Goal: Transaction & Acquisition: Purchase product/service

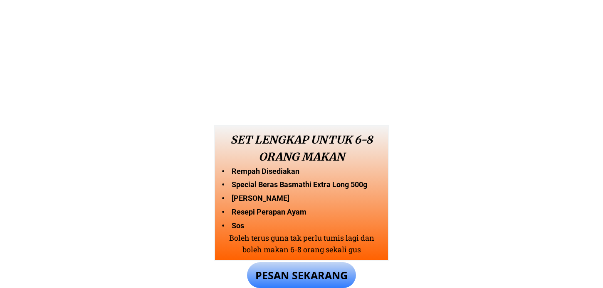
scroll to position [692, 0]
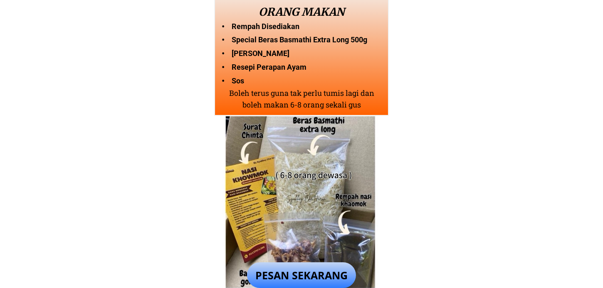
click at [302, 268] on p "PESAN SEKARANG" at bounding box center [301, 276] width 109 height 26
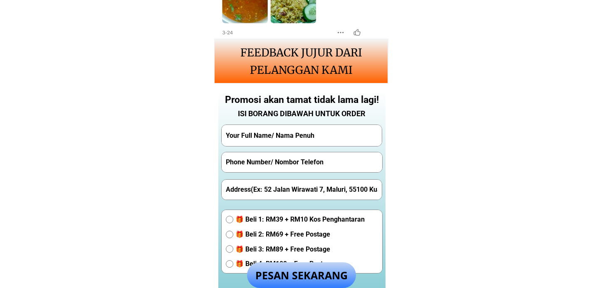
scroll to position [1824, 0]
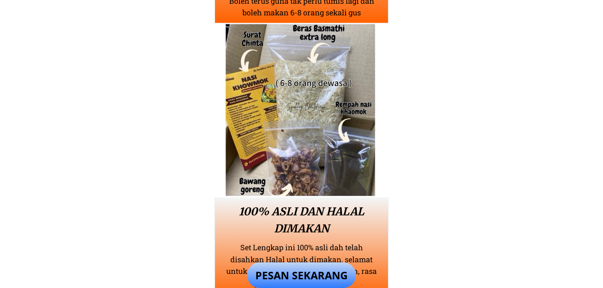
click at [309, 272] on p "PESAN SEKARANG" at bounding box center [301, 276] width 109 height 26
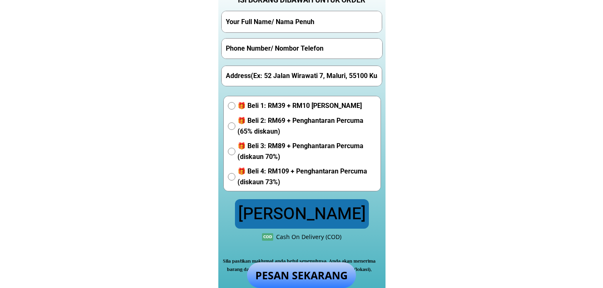
scroll to position [1870, 0]
